Goal: Task Accomplishment & Management: Use online tool/utility

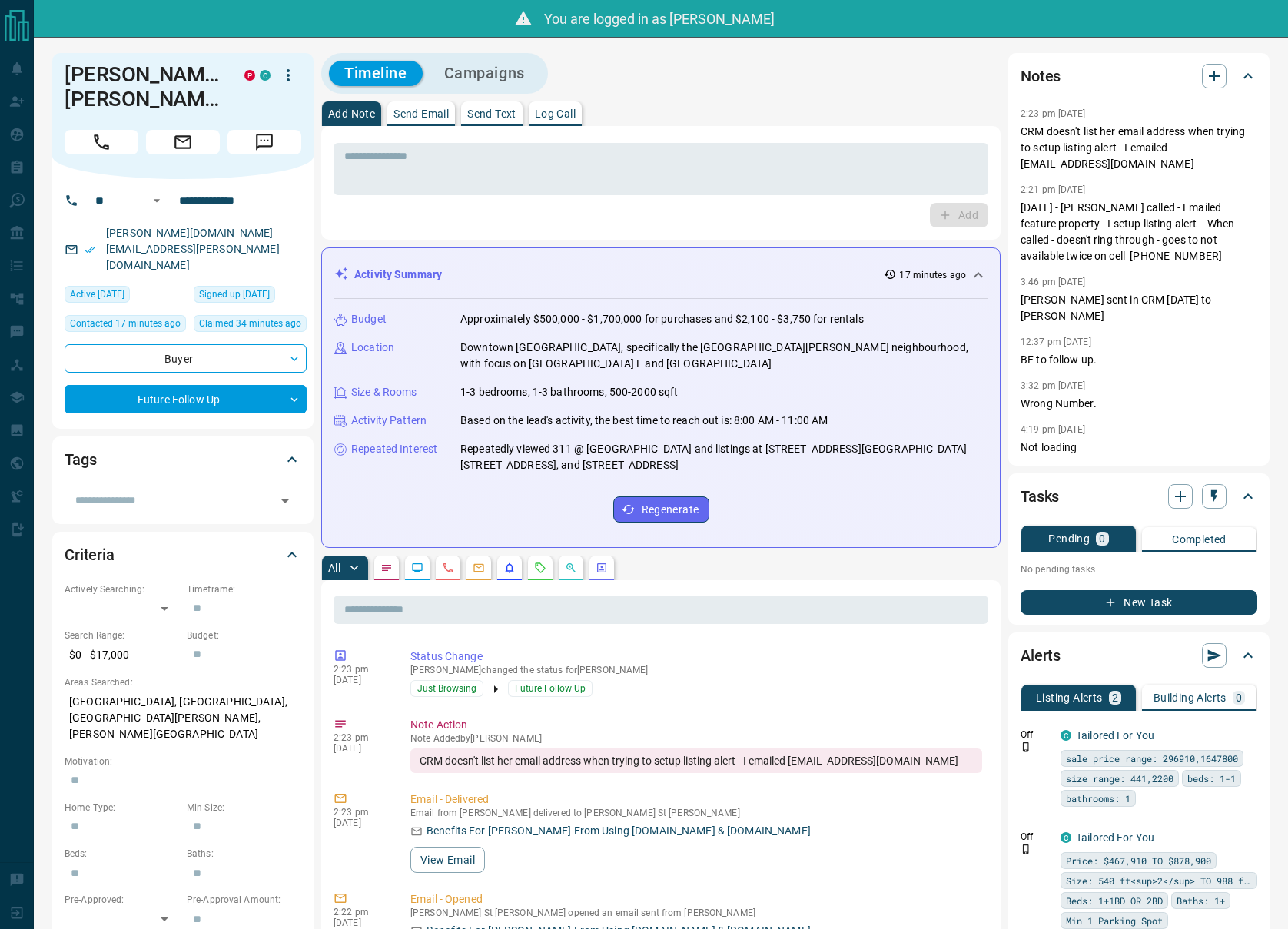
click at [287, 83] on icon "button" at bounding box center [287, 74] width 18 height 18
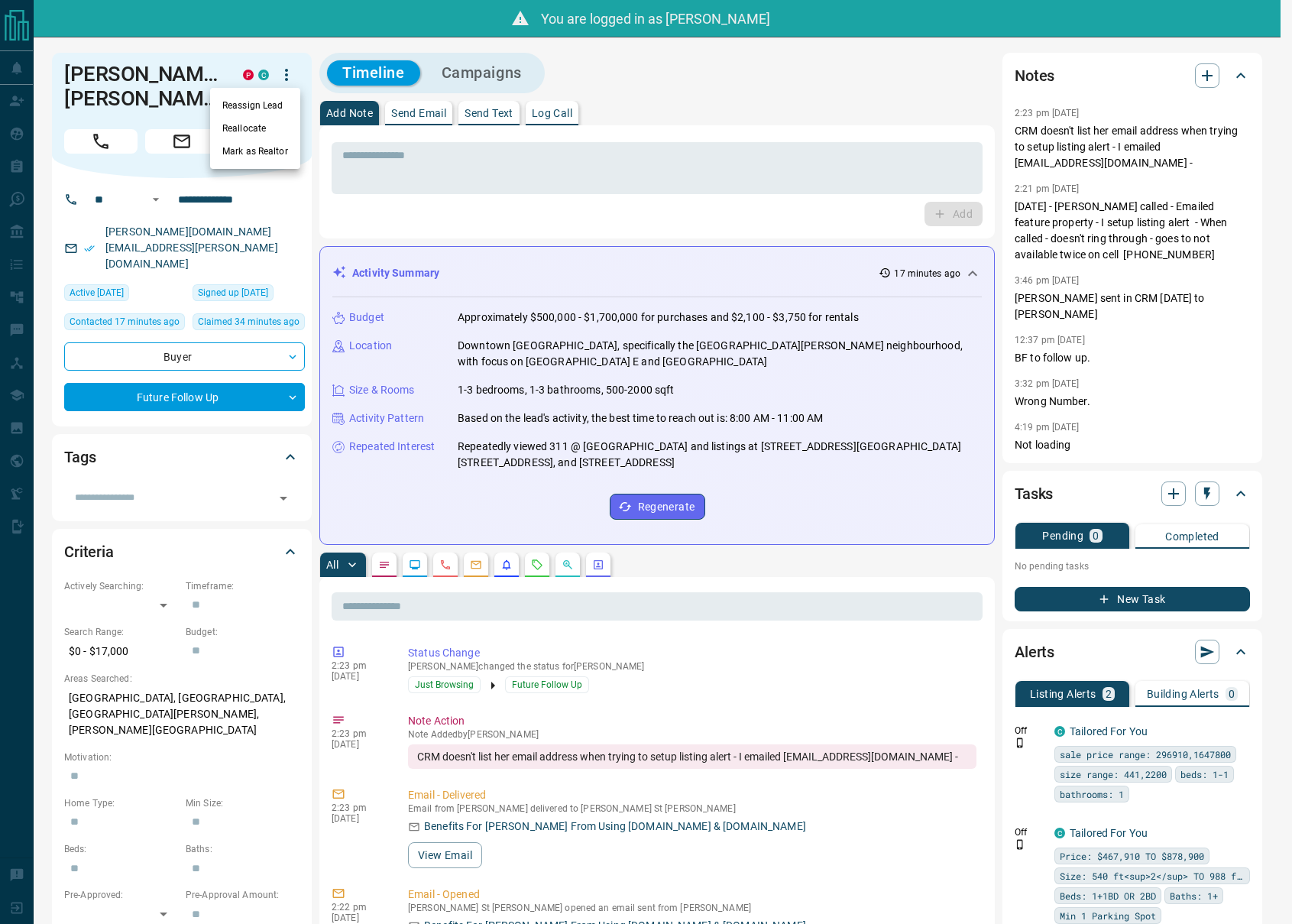
click at [241, 41] on div at bounding box center [646, 462] width 1292 height 924
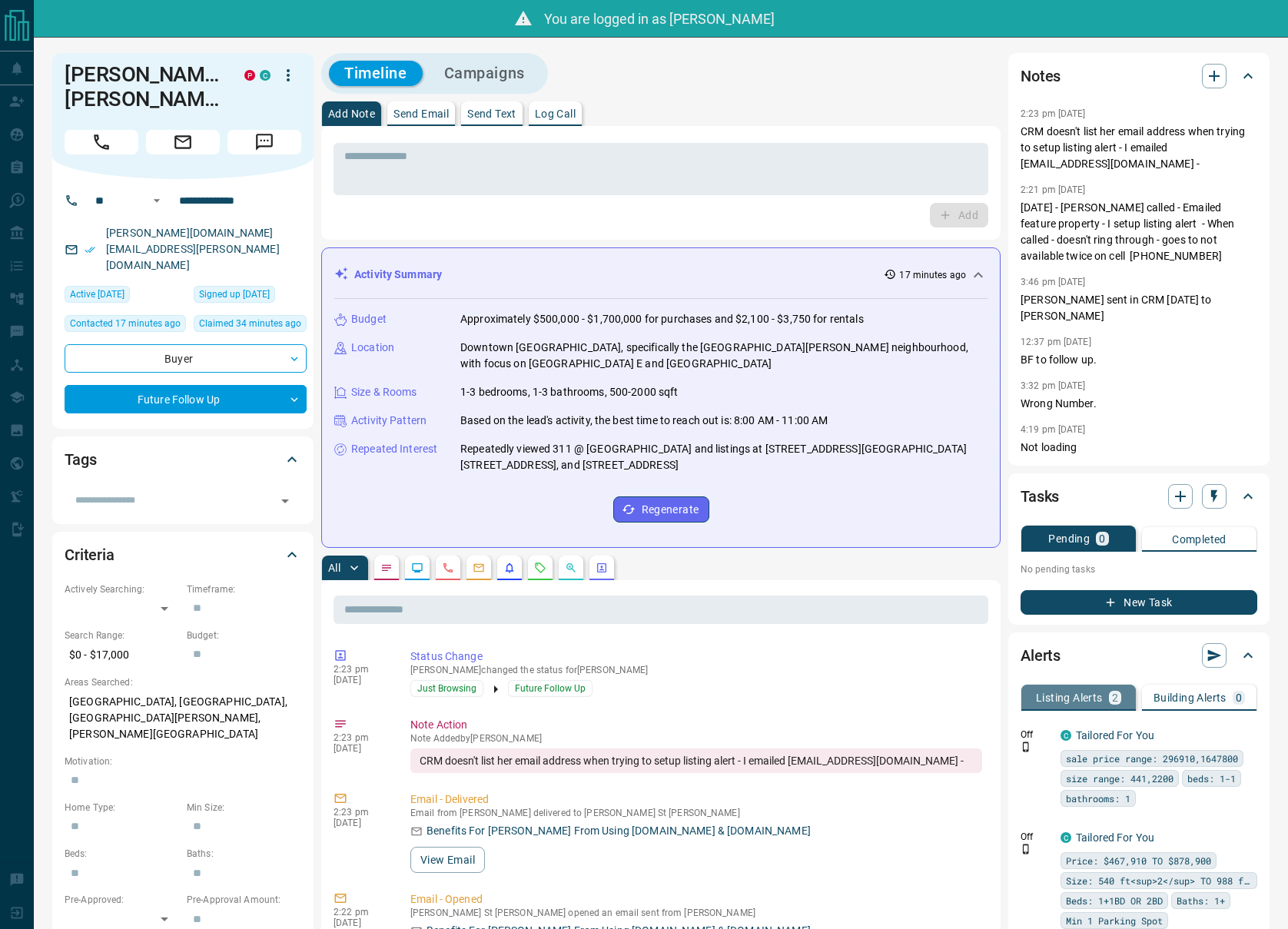
click at [1103, 693] on div "Listing Alerts 2" at bounding box center [1078, 697] width 85 height 14
click at [524, 18] on icon at bounding box center [524, 17] width 17 height 14
click at [177, 133] on icon "Email" at bounding box center [182, 142] width 20 height 20
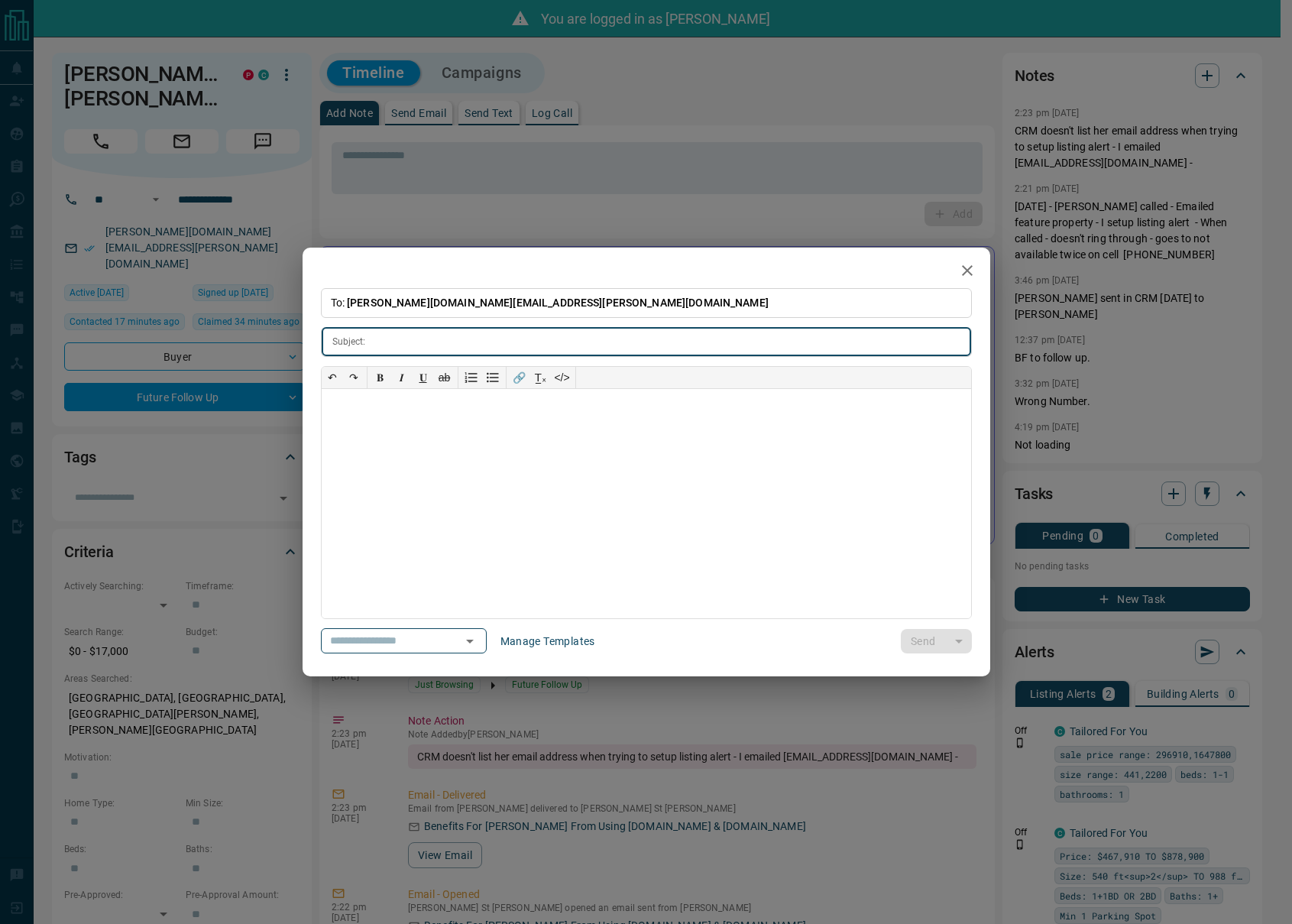
click at [969, 269] on icon "button" at bounding box center [967, 270] width 18 height 18
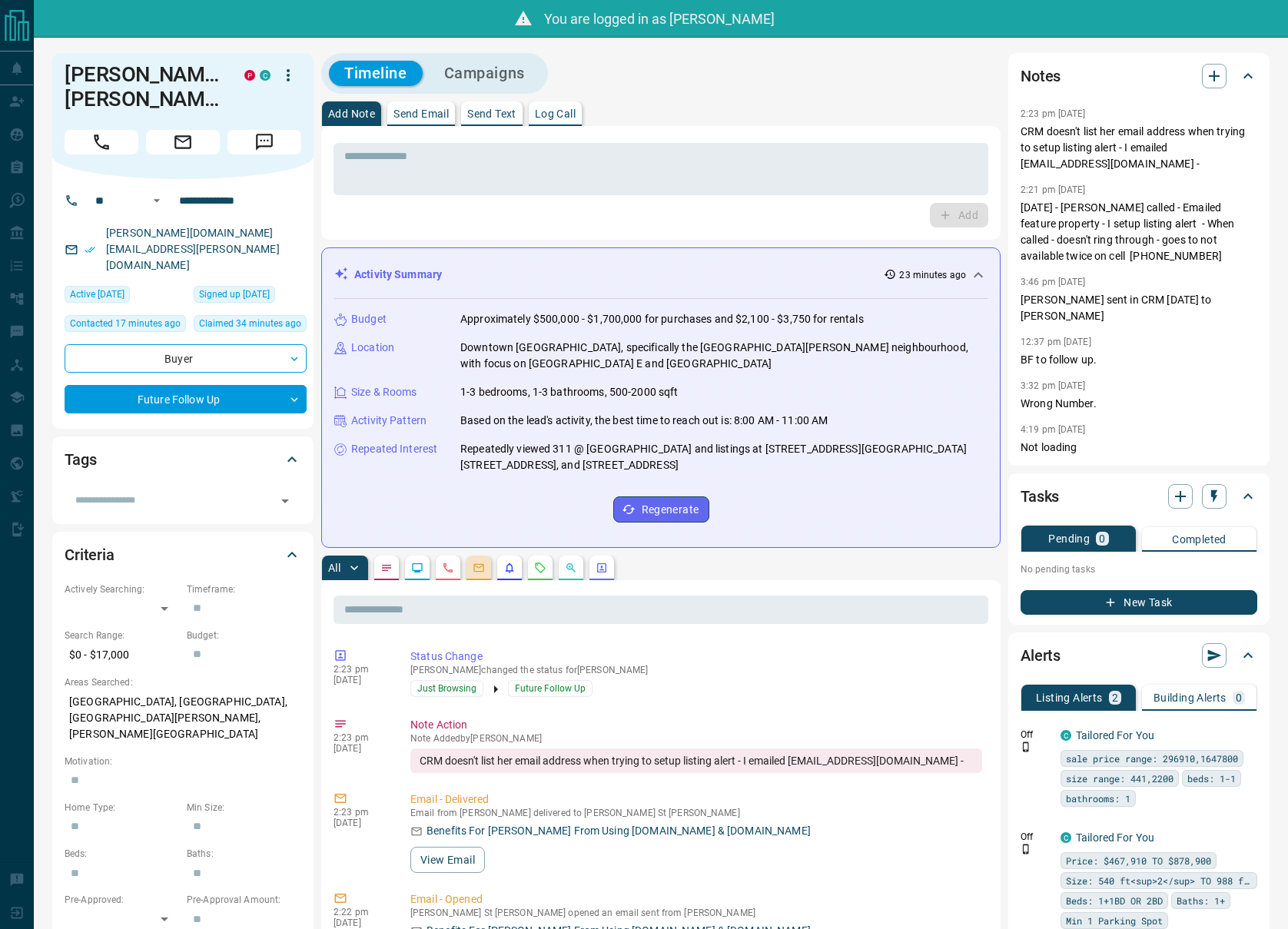
click at [468, 565] on button "button" at bounding box center [479, 568] width 25 height 25
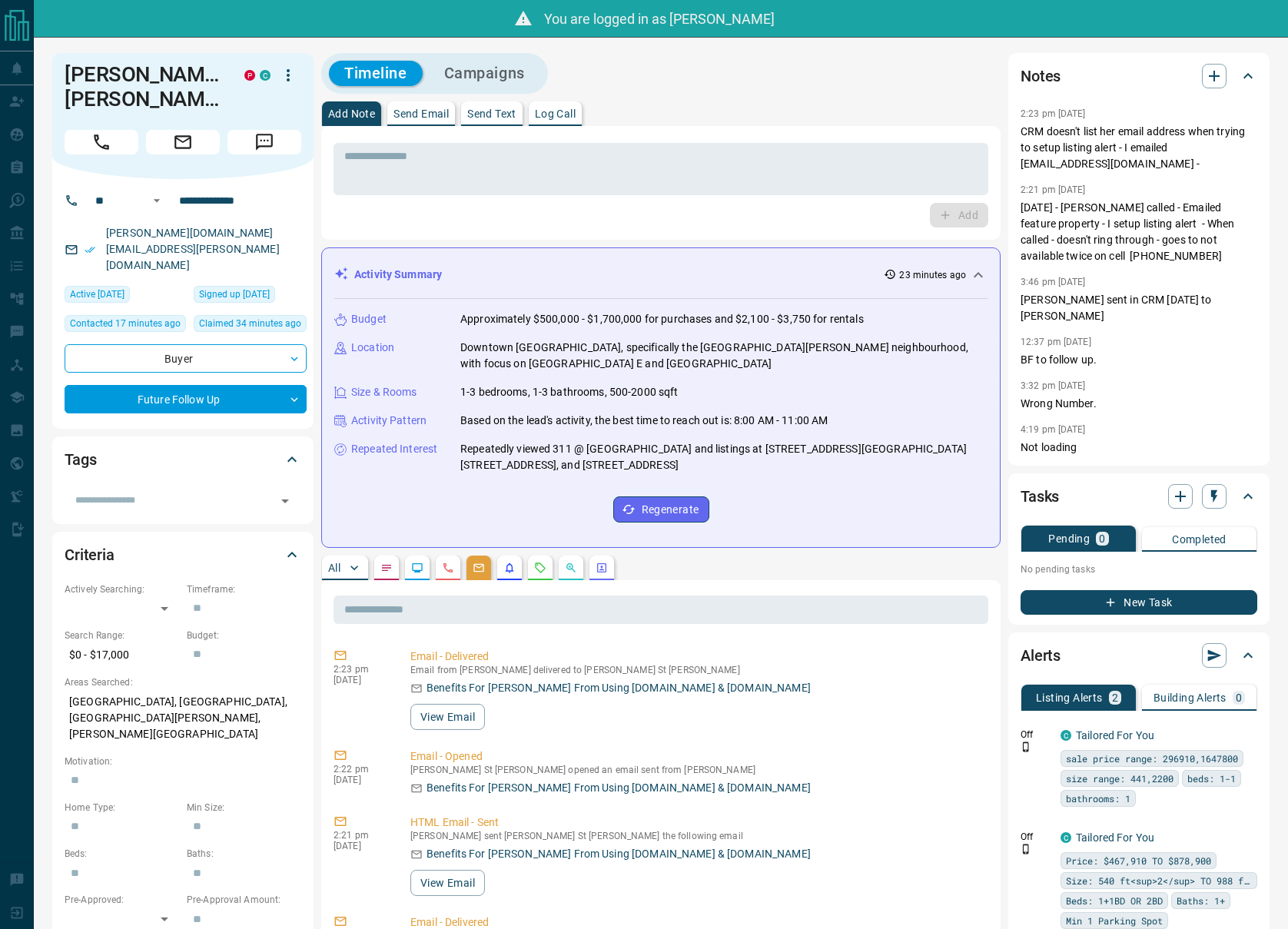
click at [1102, 689] on button "Listing Alerts 2" at bounding box center [1079, 697] width 114 height 26
click at [1244, 654] on icon at bounding box center [1248, 655] width 18 height 18
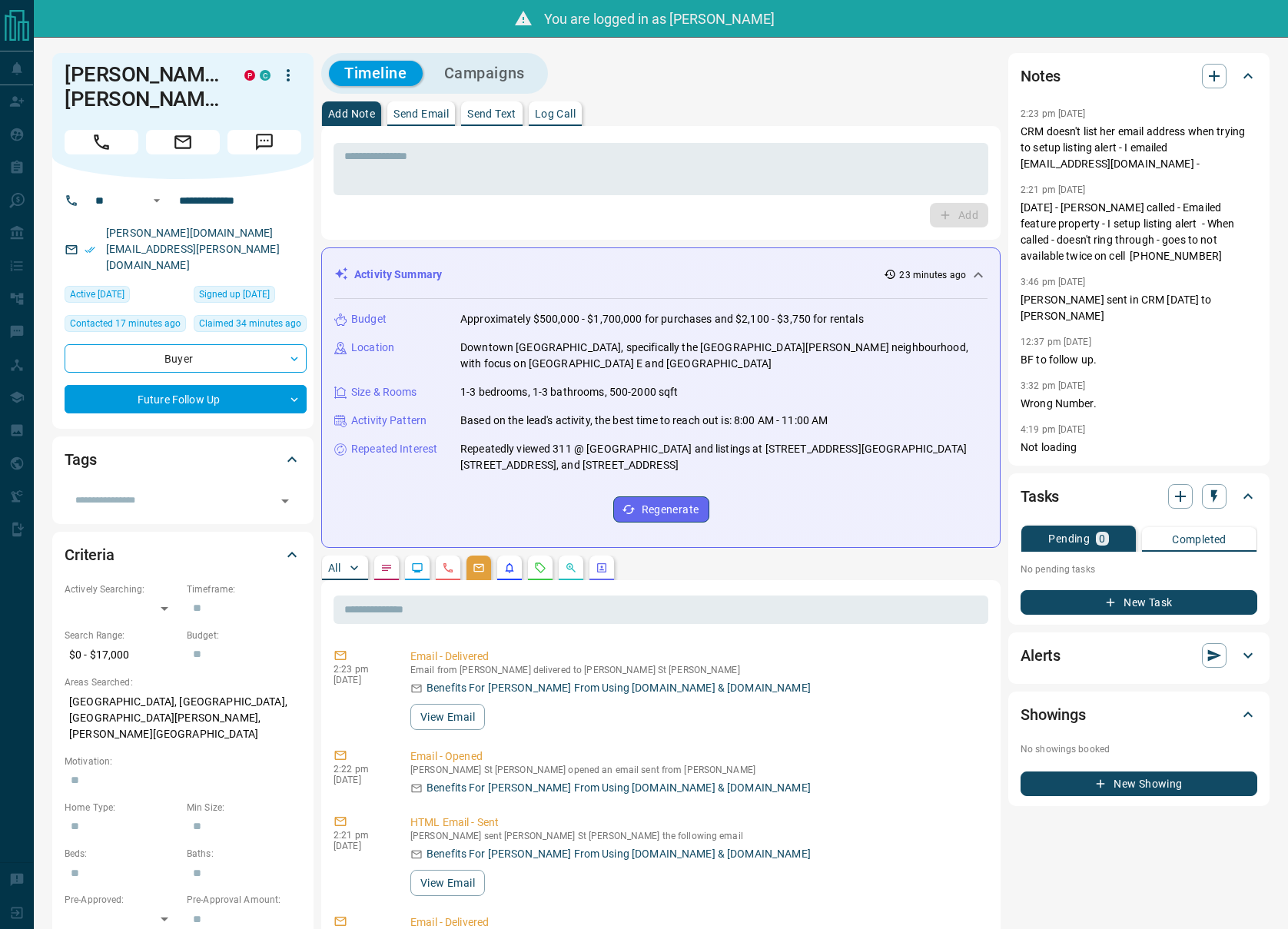
click at [1244, 654] on icon at bounding box center [1249, 656] width 10 height 6
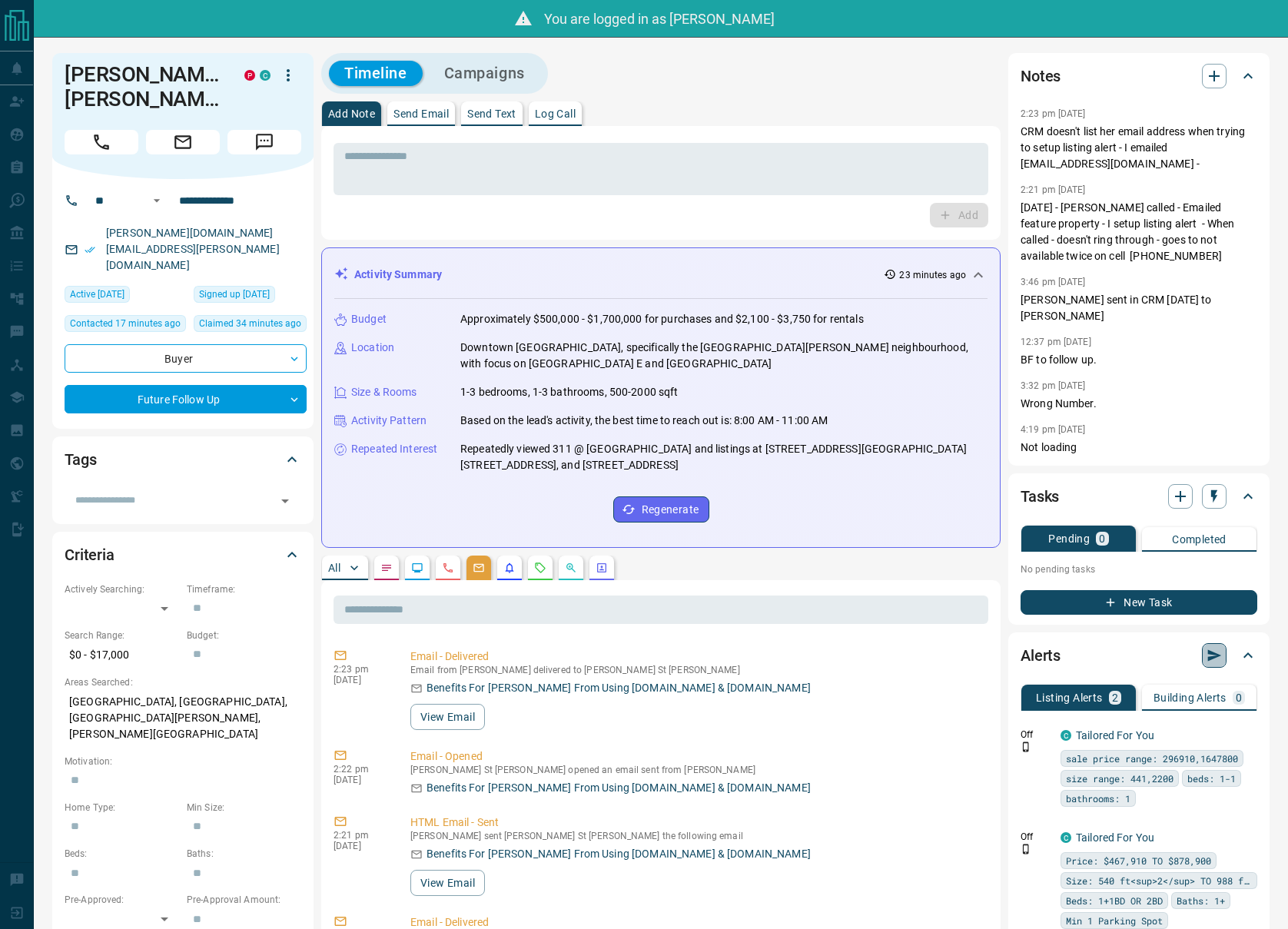
click at [1205, 652] on button "button" at bounding box center [1215, 655] width 25 height 25
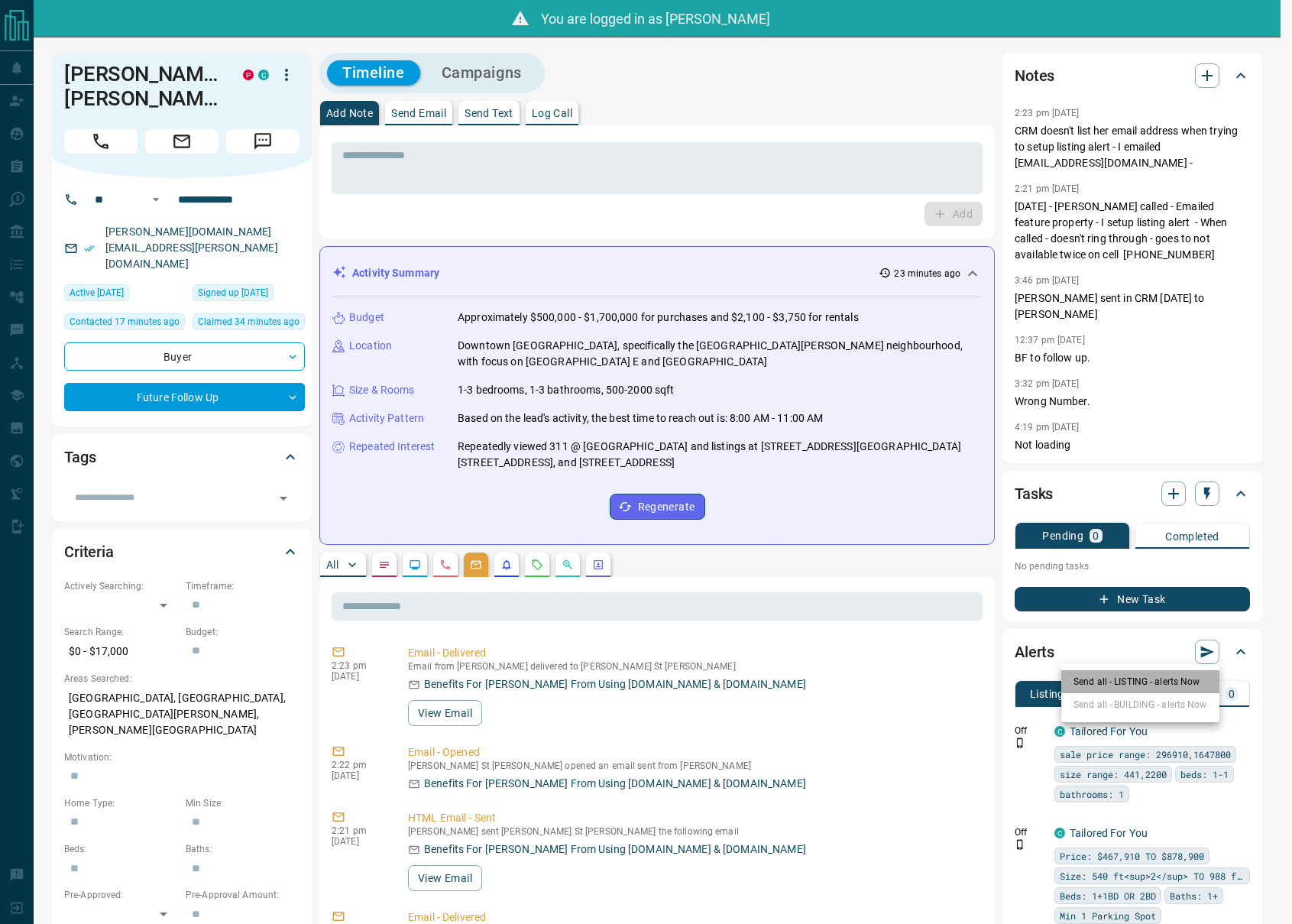
click at [1178, 677] on li "Send all - LISTING - alerts Now" at bounding box center [1140, 682] width 158 height 23
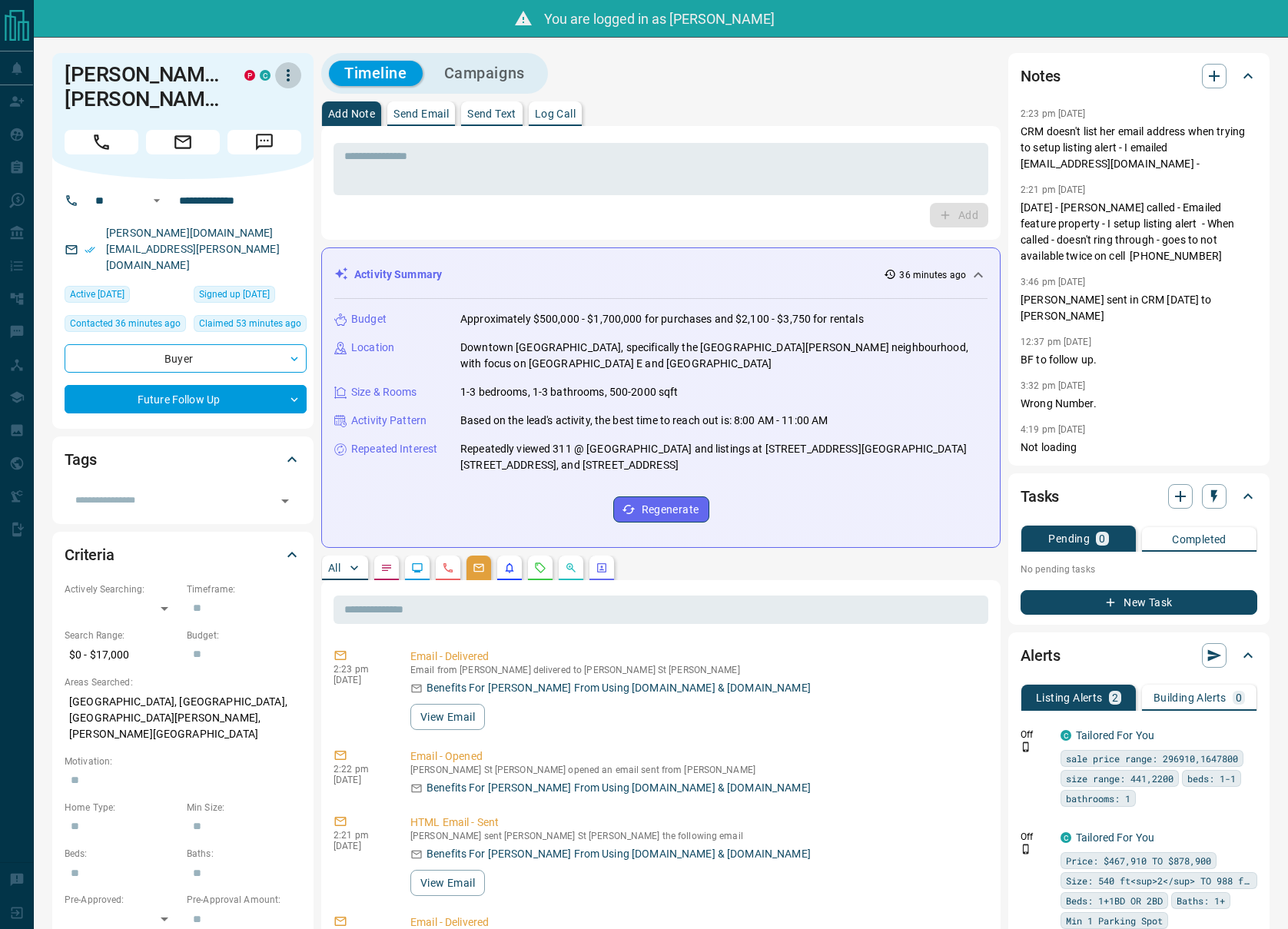
click at [287, 75] on icon "button" at bounding box center [288, 75] width 3 height 12
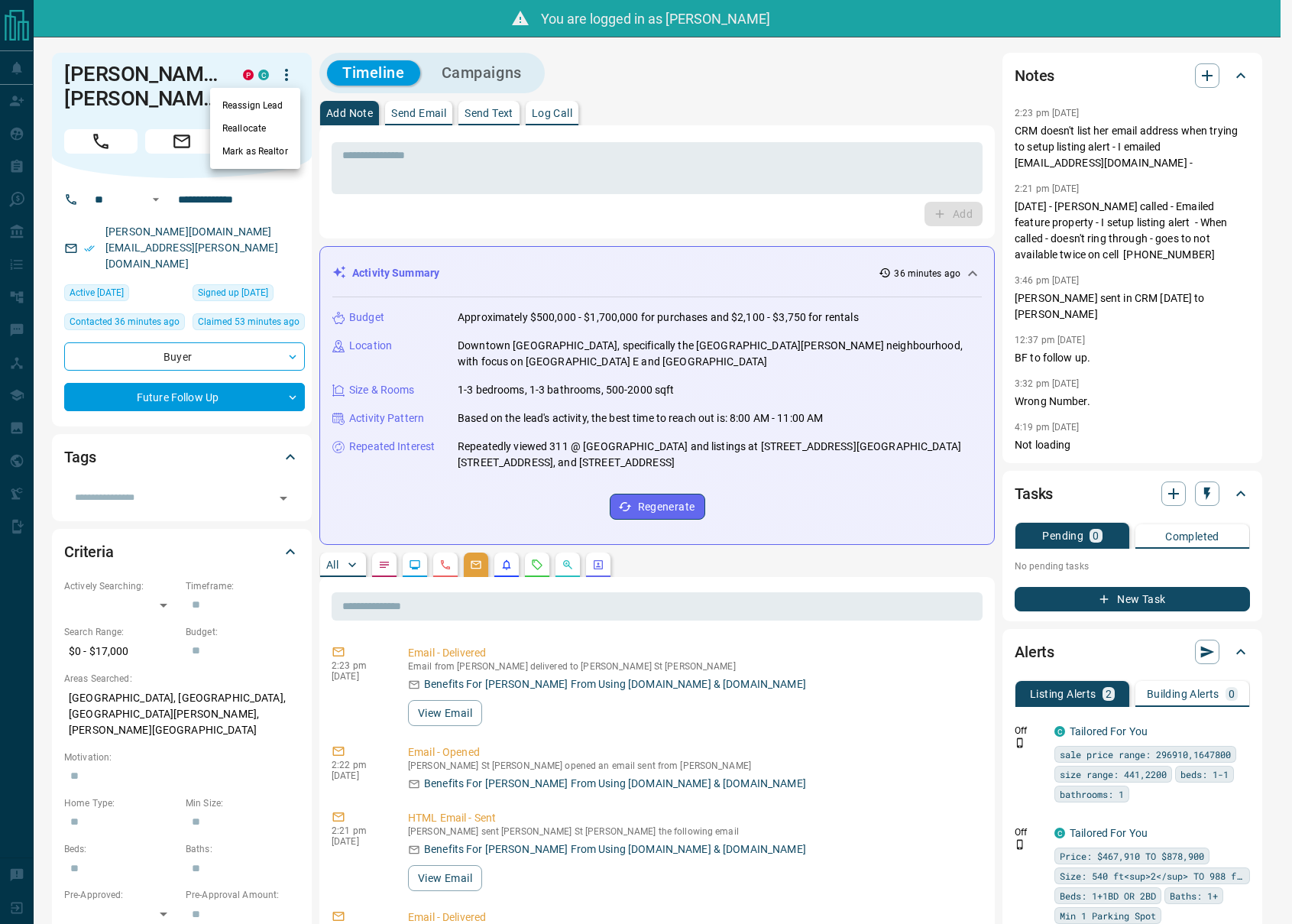
click at [625, 74] on div at bounding box center [646, 462] width 1292 height 924
